Goal: Find specific page/section: Find specific page/section

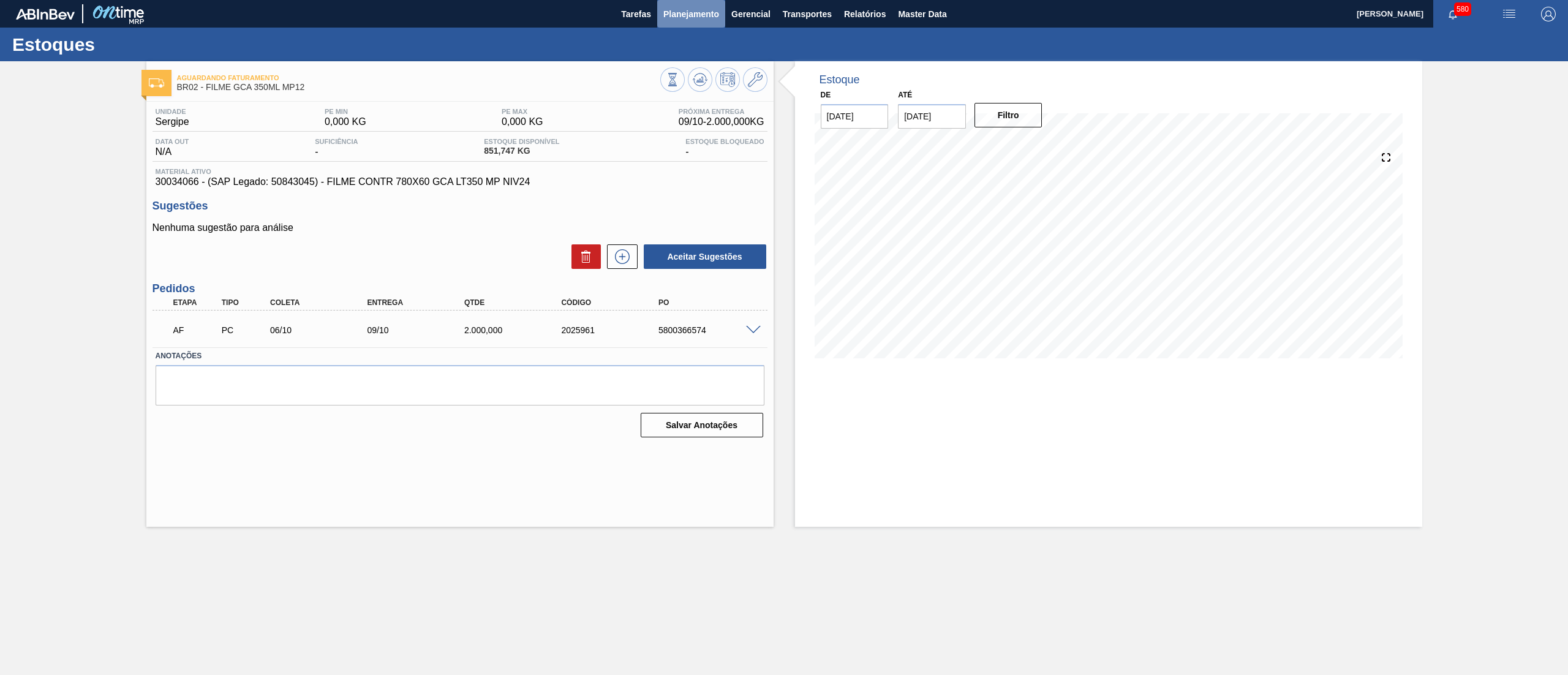
click at [675, 21] on span "Planejamento" at bounding box center [691, 14] width 55 height 15
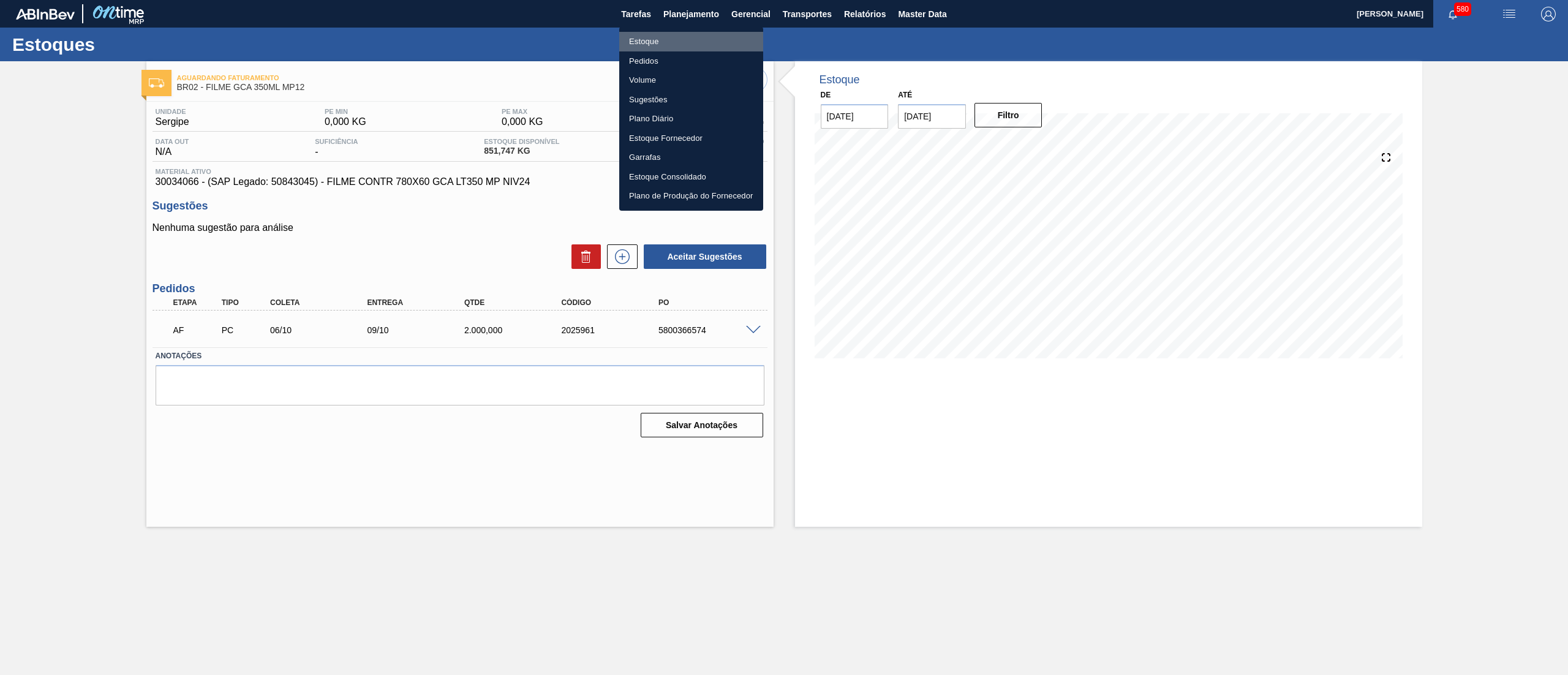
click at [665, 39] on li "Estoque" at bounding box center [691, 42] width 144 height 19
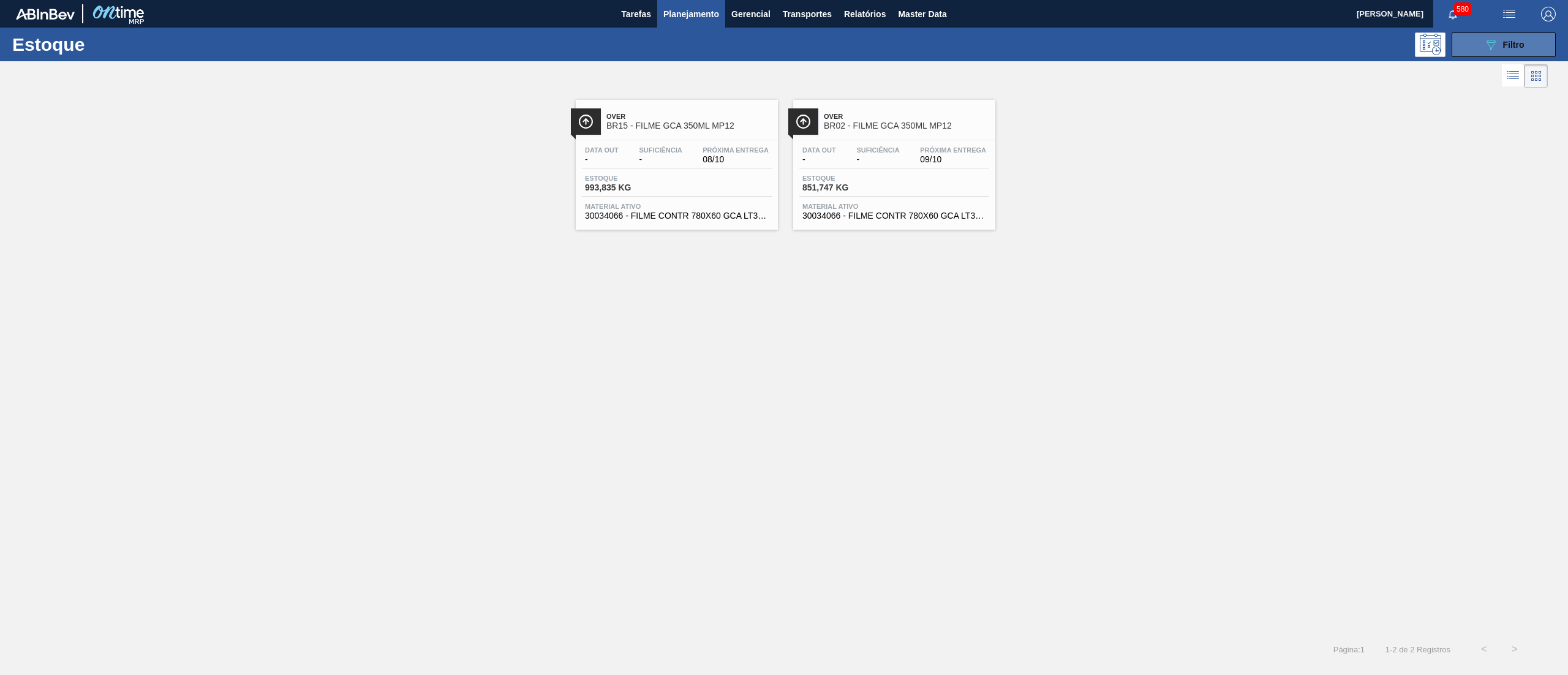
click at [1492, 48] on icon "089F7B8B-B2A5-4AFE-B5C0-19BA573D28AC" at bounding box center [1491, 45] width 15 height 15
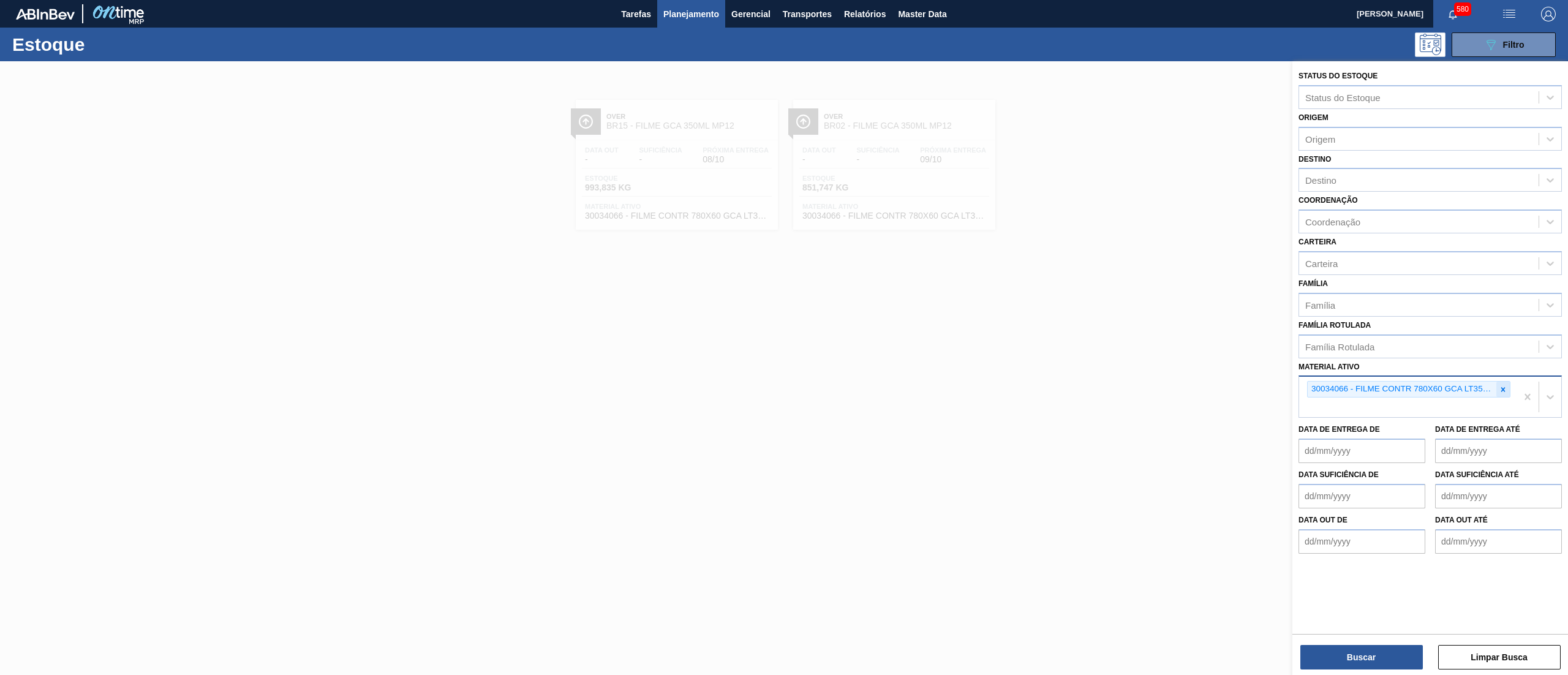
click at [1498, 385] on icon at bounding box center [1502, 389] width 8 height 8
paste ativo "30034484"
type ativo "30034484"
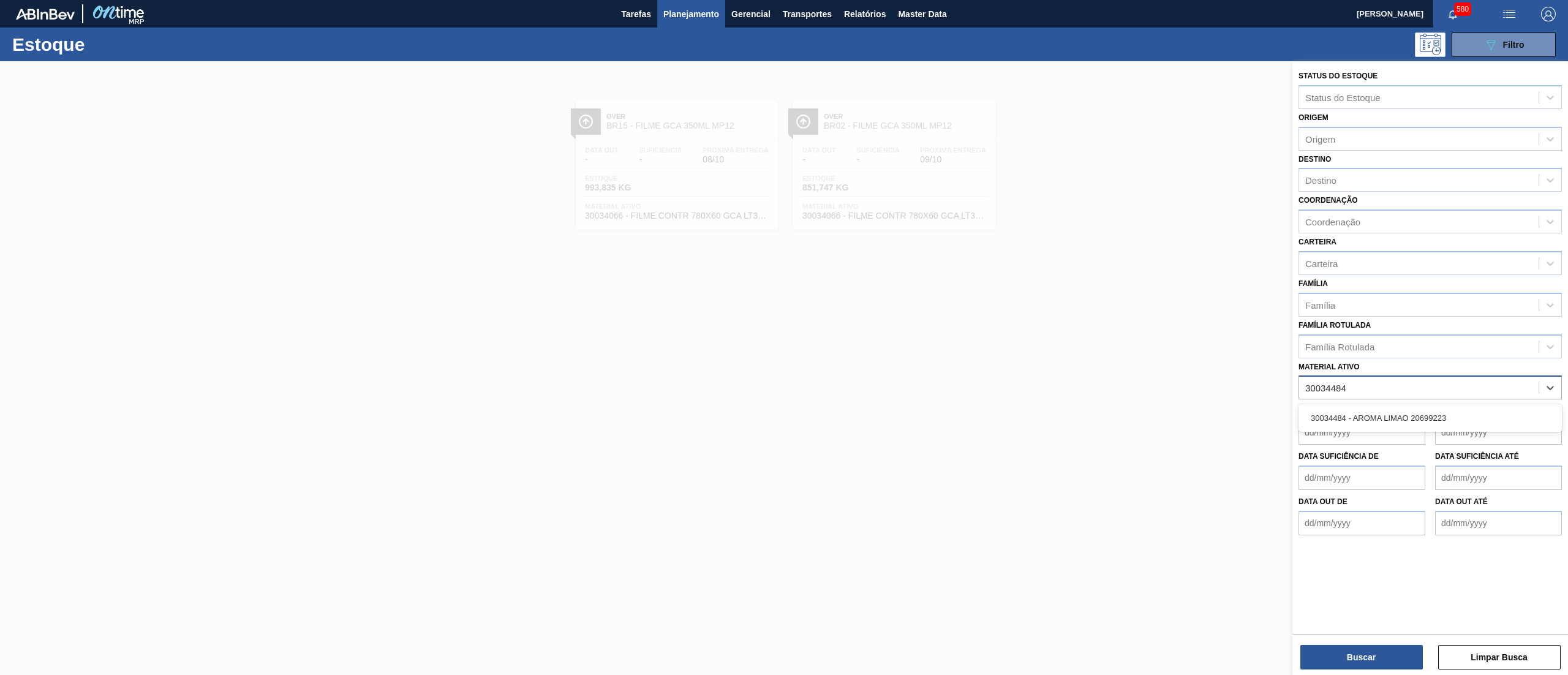
drag, startPoint x: 1443, startPoint y: 419, endPoint x: 1403, endPoint y: 600, distance: 185.4
click at [1441, 419] on div "30034484 - AROMA LIMAO 20699223" at bounding box center [1430, 418] width 263 height 22
click at [1343, 654] on button "Buscar" at bounding box center [1361, 657] width 123 height 25
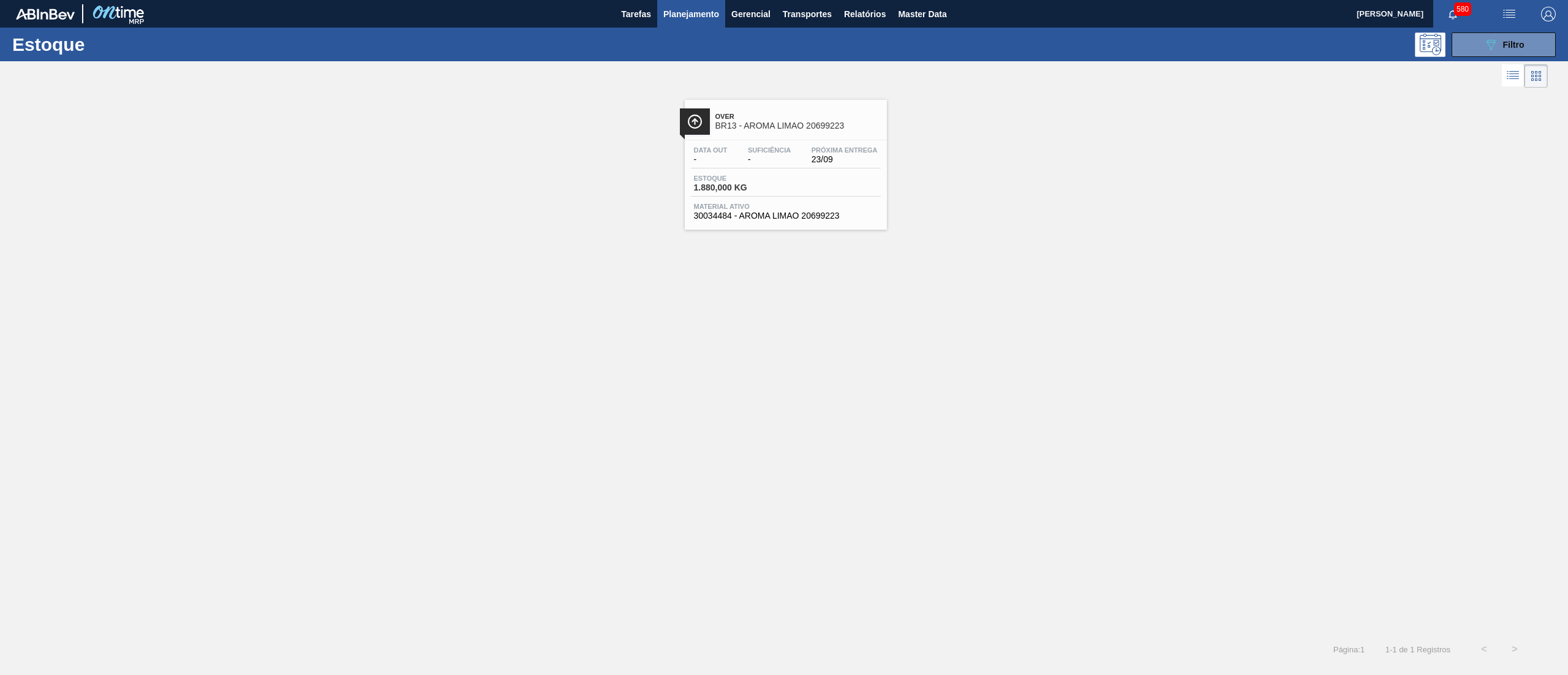
click at [784, 215] on span "30034484 - AROMA LIMAO 20699223" at bounding box center [785, 216] width 183 height 9
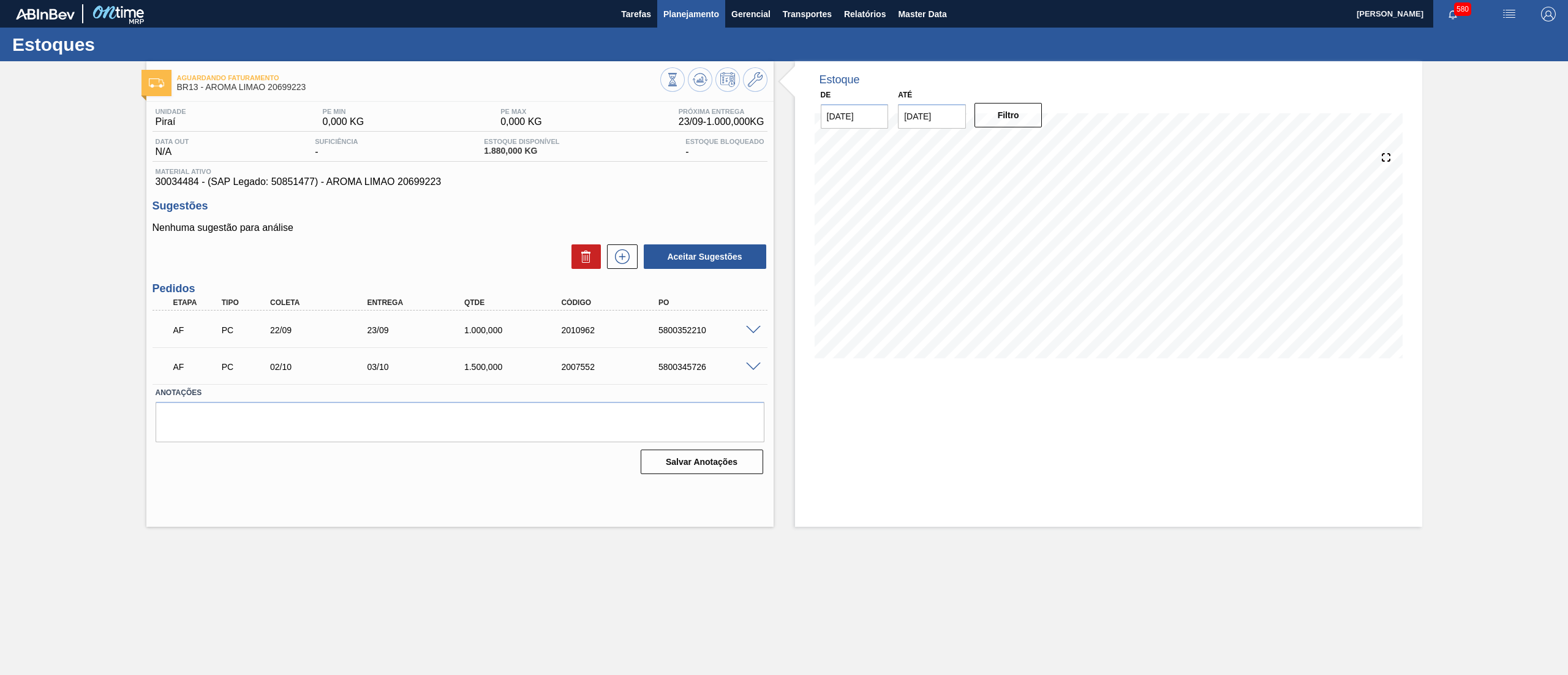
click at [681, 4] on button "Planejamento" at bounding box center [691, 13] width 68 height 28
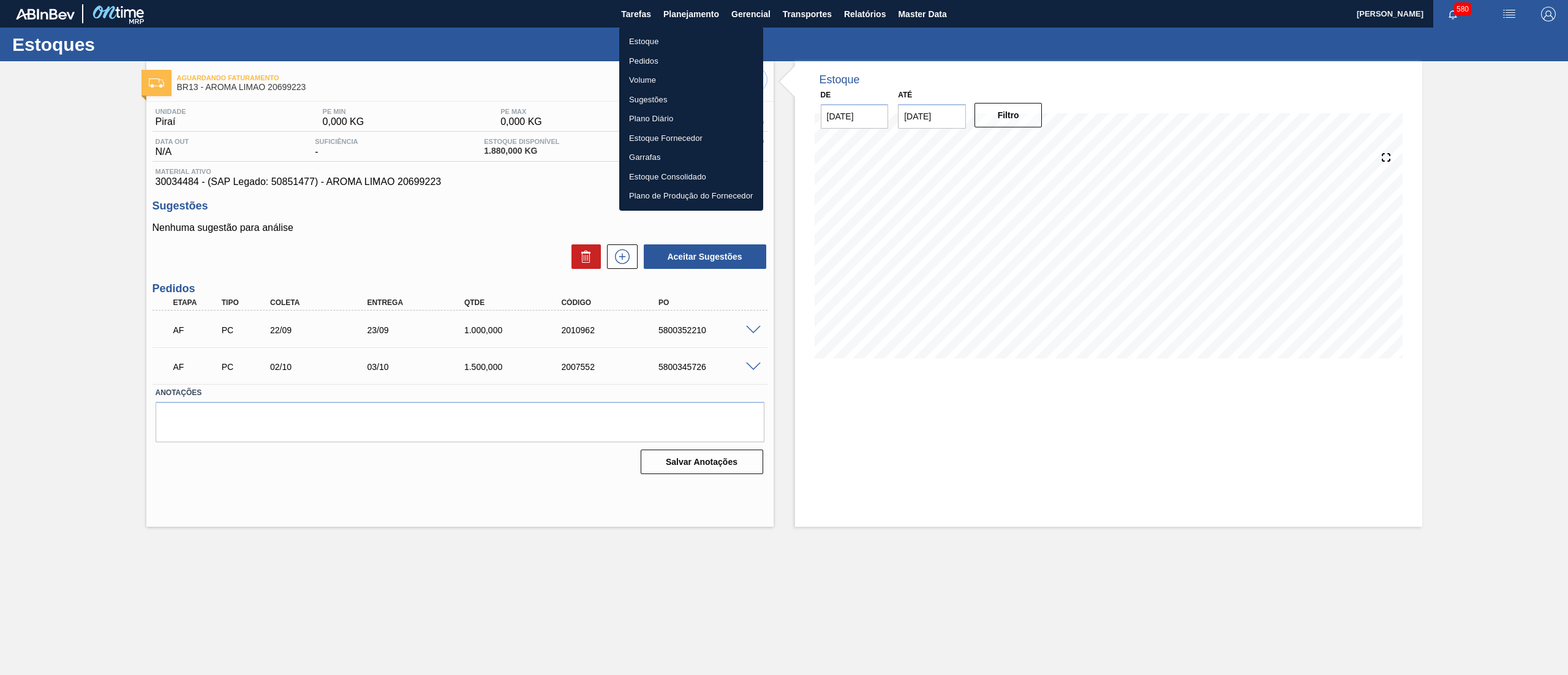
click at [676, 41] on li "Estoque" at bounding box center [691, 42] width 144 height 19
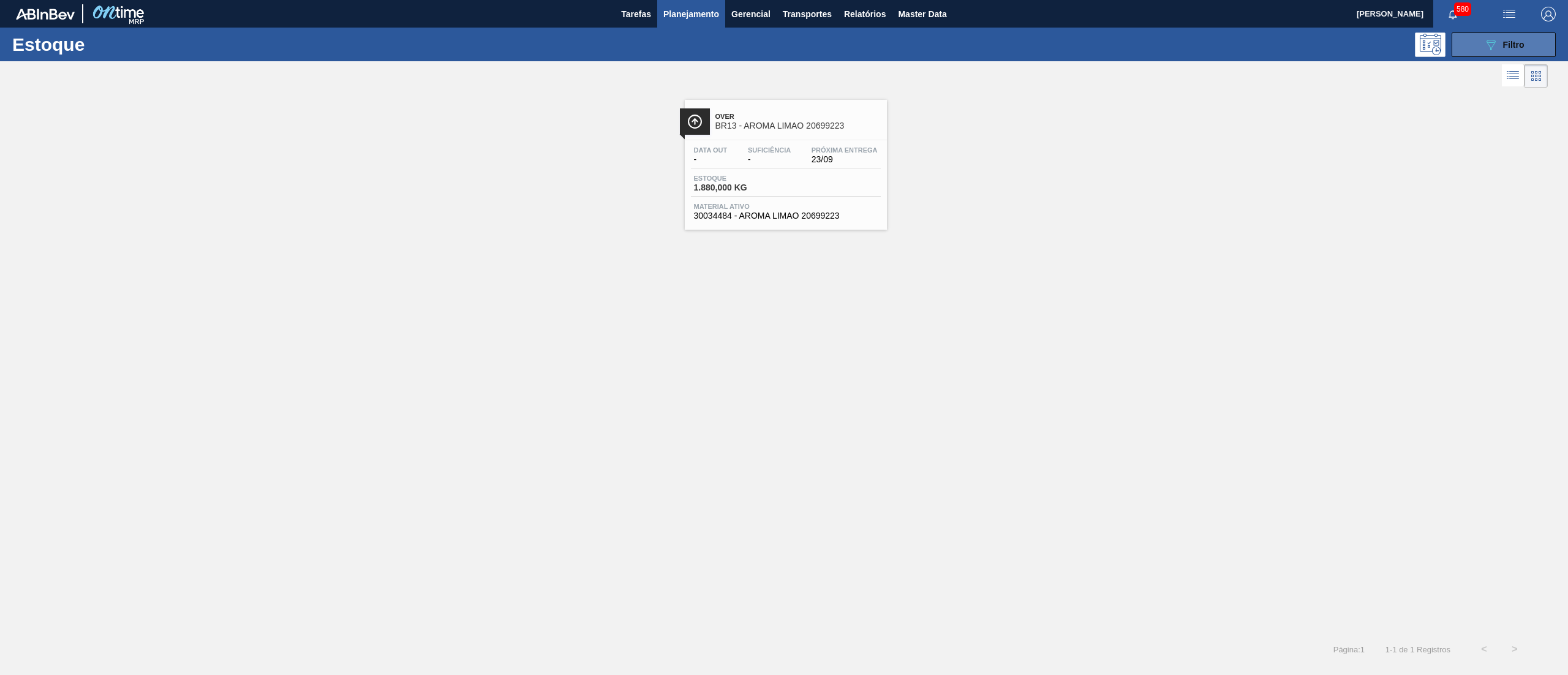
click at [1480, 44] on button "089F7B8B-B2A5-4AFE-B5C0-19BA573D28AC Filtro" at bounding box center [1503, 44] width 104 height 25
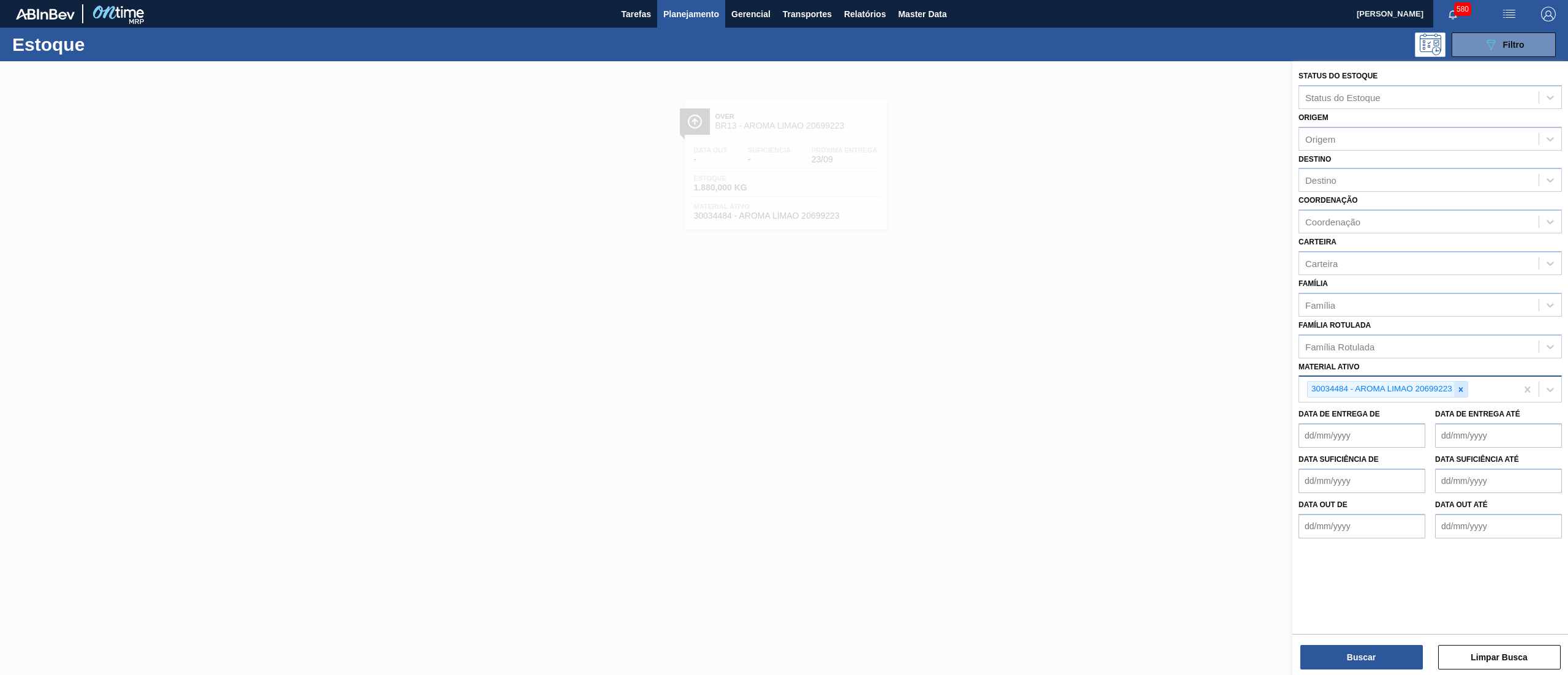
click at [1456, 386] on icon at bounding box center [1460, 389] width 8 height 8
paste ativo "30003508"
type ativo "30003508"
click at [1387, 410] on div "30003508 - [PERSON_NAME]. Extract IKE Nugget" at bounding box center [1430, 418] width 263 height 22
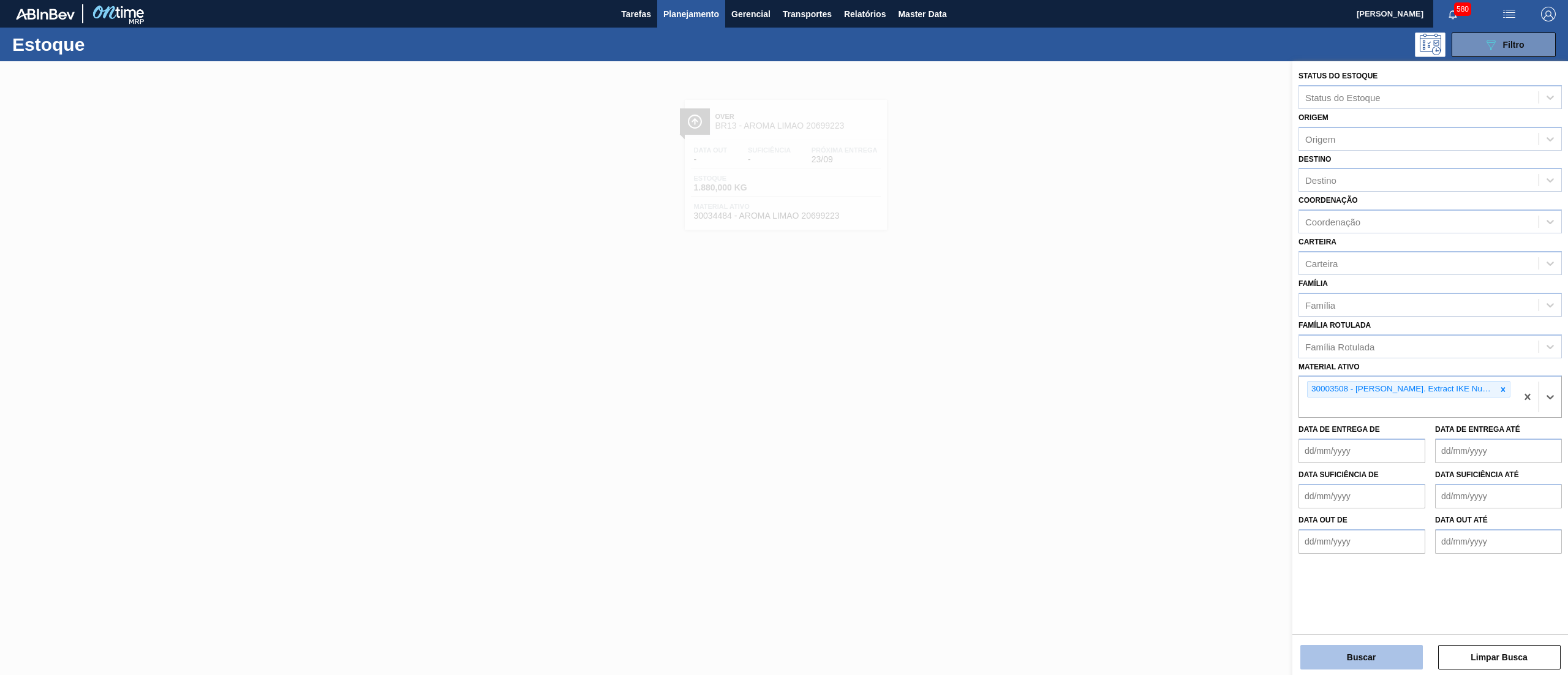
click at [1337, 653] on button "Buscar" at bounding box center [1361, 657] width 123 height 25
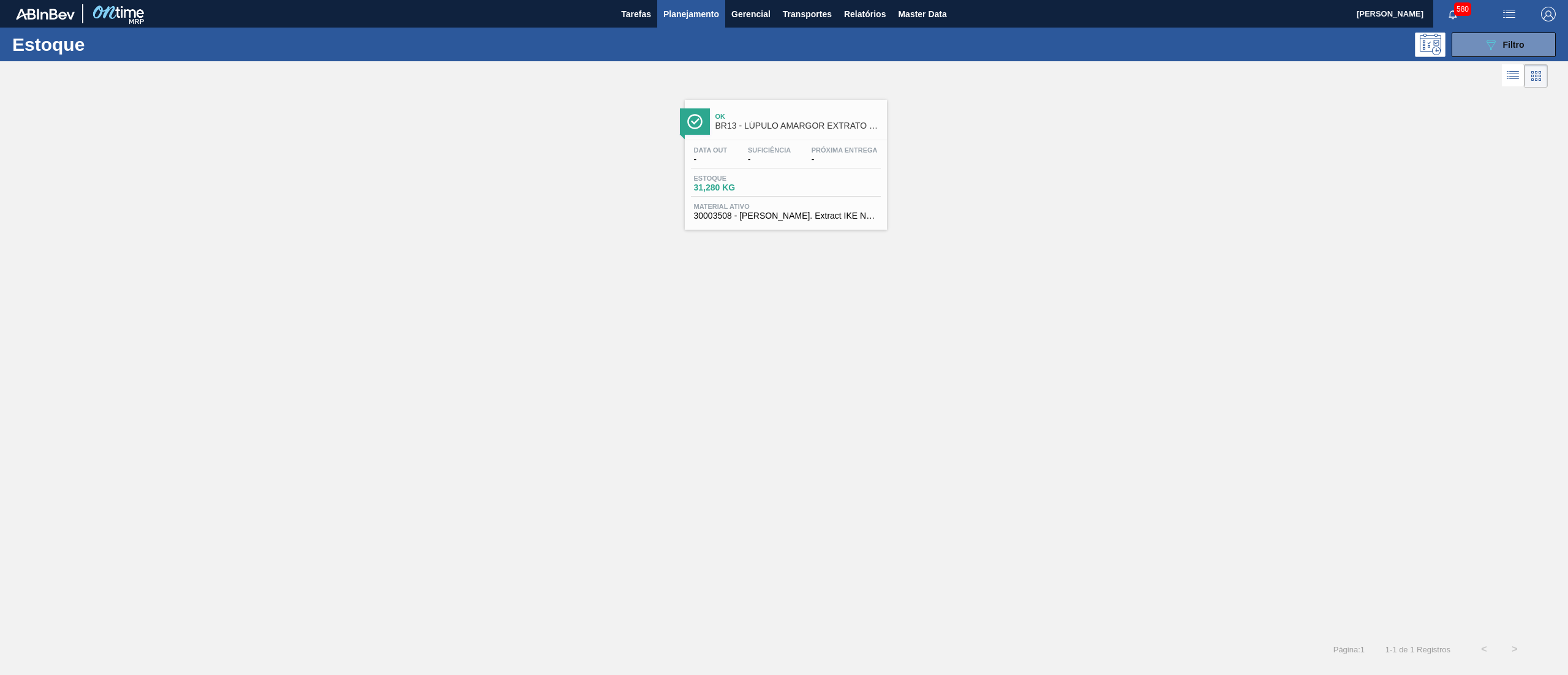
click at [747, 206] on span "Material ativo" at bounding box center [785, 207] width 183 height 7
